Goal: Find specific page/section: Find specific page/section

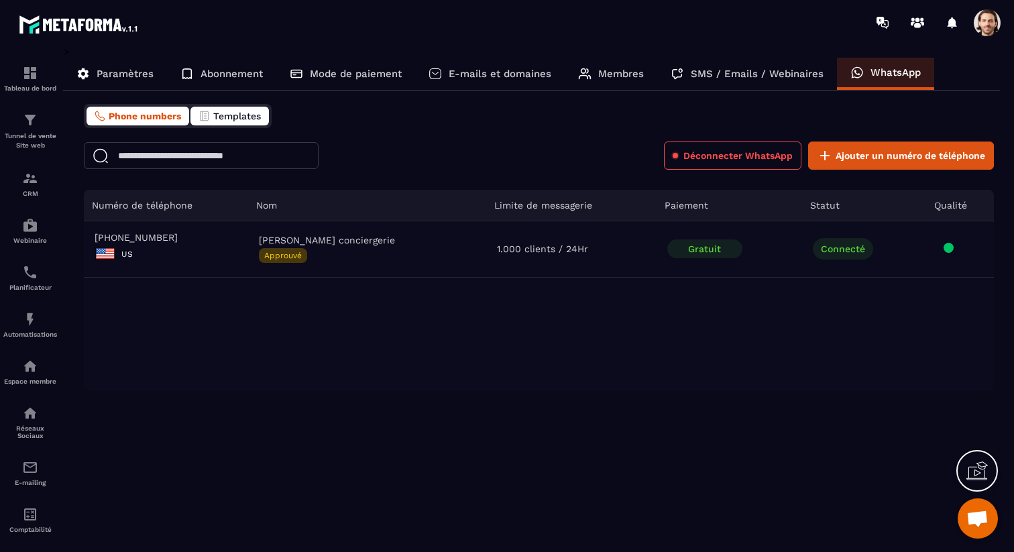
click at [219, 118] on span "Templates" at bounding box center [237, 116] width 48 height 11
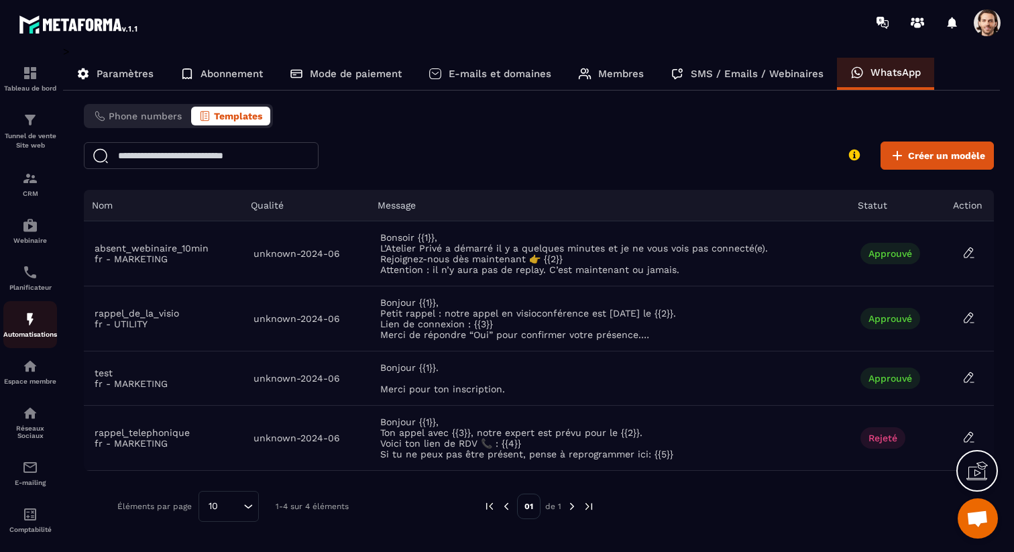
click at [30, 327] on img at bounding box center [30, 319] width 16 height 16
click at [167, 82] on div "Paramètres" at bounding box center [221, 74] width 109 height 32
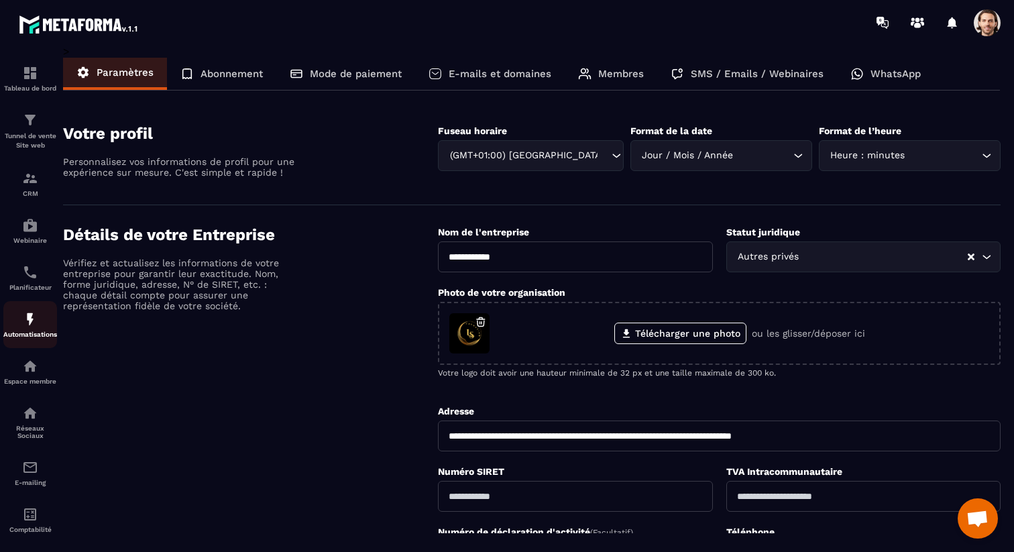
click at [19, 309] on link "Automatisations" at bounding box center [30, 324] width 54 height 47
